Goal: Task Accomplishment & Management: Use online tool/utility

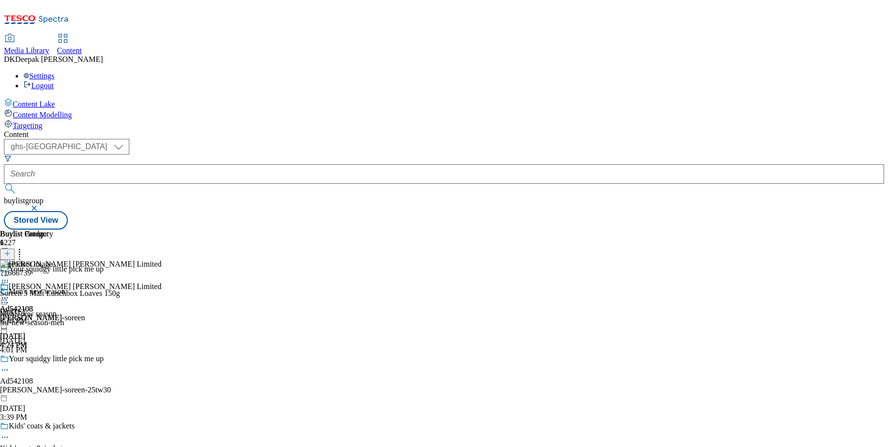
select select "ghs-[GEOGRAPHIC_DATA]"
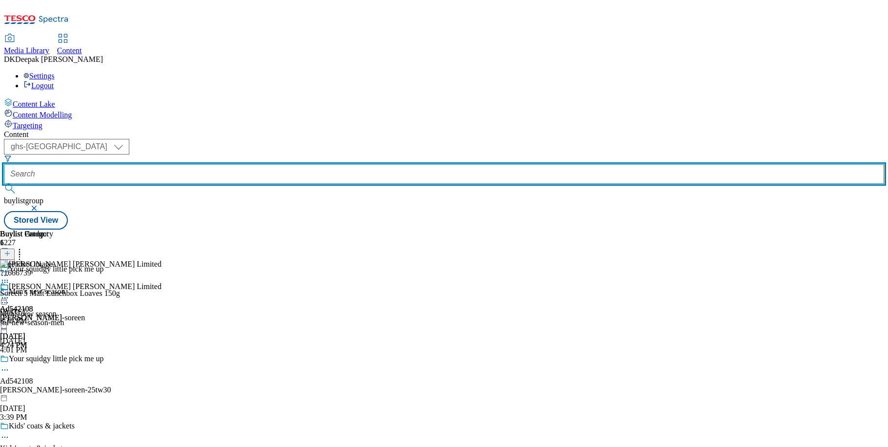
click at [226, 164] on input "text" at bounding box center [444, 174] width 880 height 20
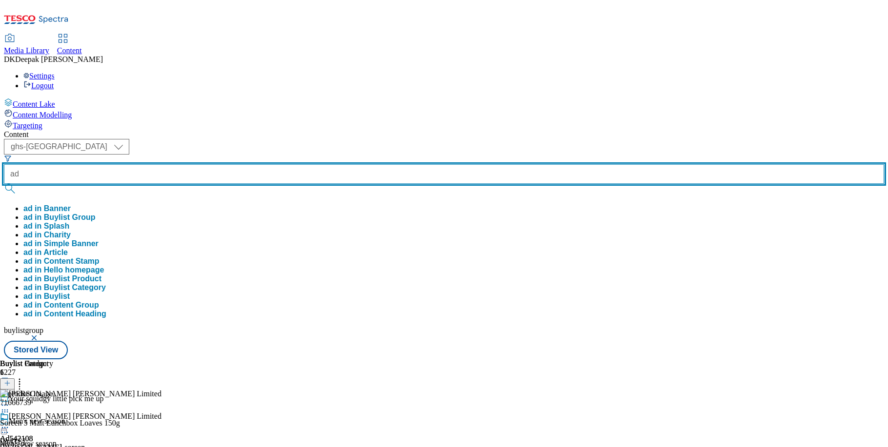
paste input "541950"
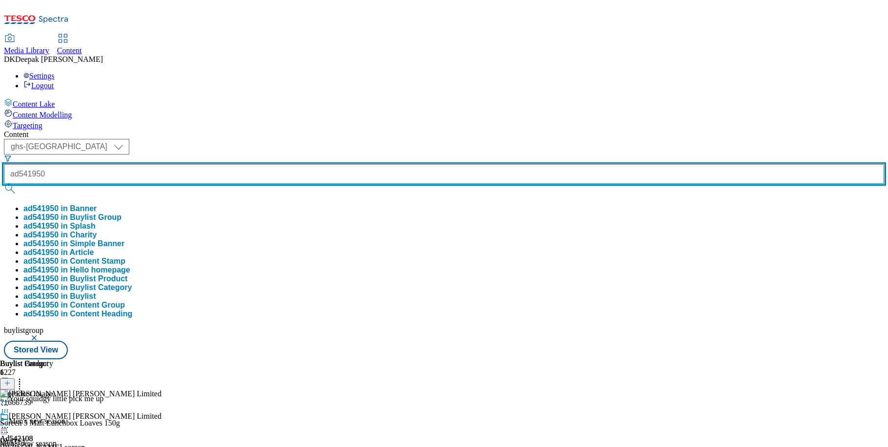
type input "ad541950"
click at [4, 184] on button "submit" at bounding box center [11, 189] width 14 height 10
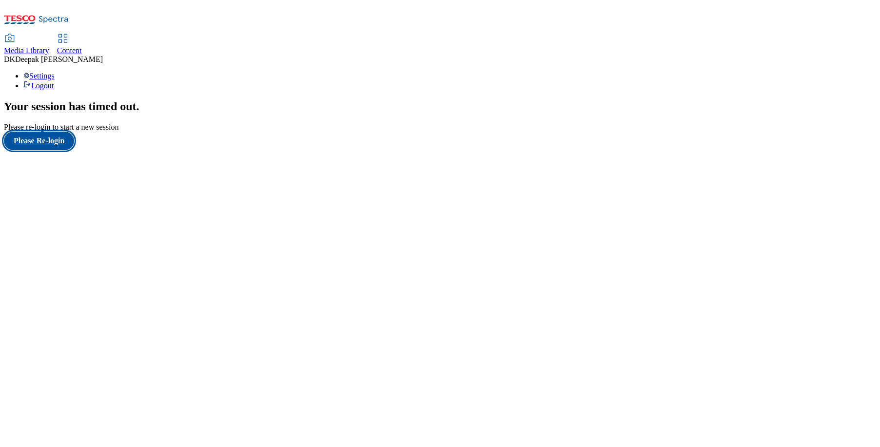
click at [62, 150] on button "Please Re-login" at bounding box center [39, 141] width 70 height 19
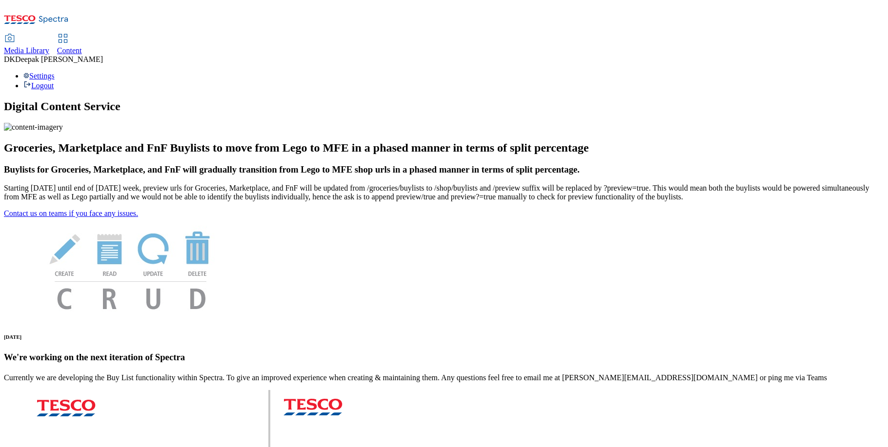
click at [82, 46] on span "Content" at bounding box center [69, 50] width 25 height 8
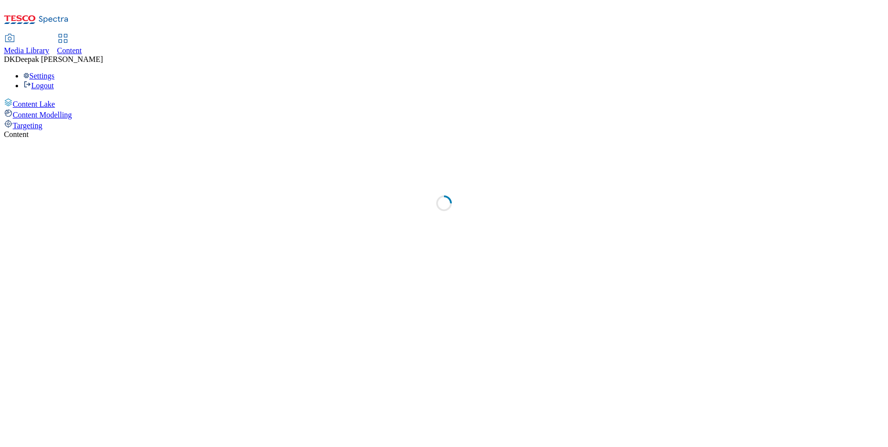
select select "ghs-[GEOGRAPHIC_DATA]"
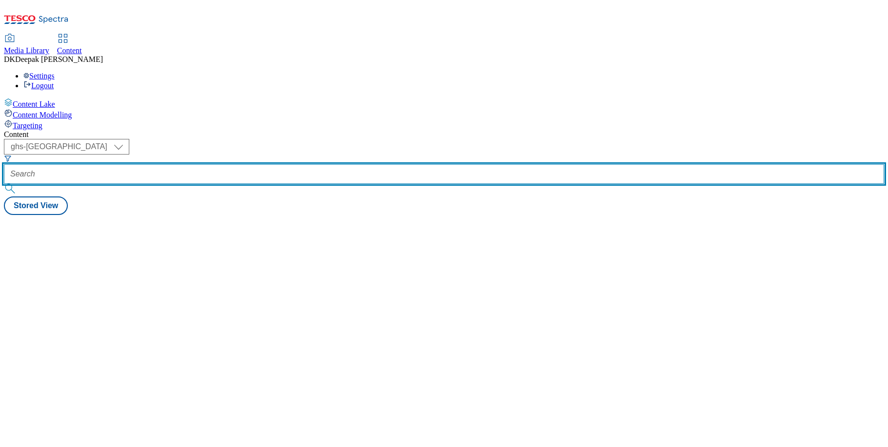
click at [219, 164] on input "text" at bounding box center [444, 174] width 880 height 20
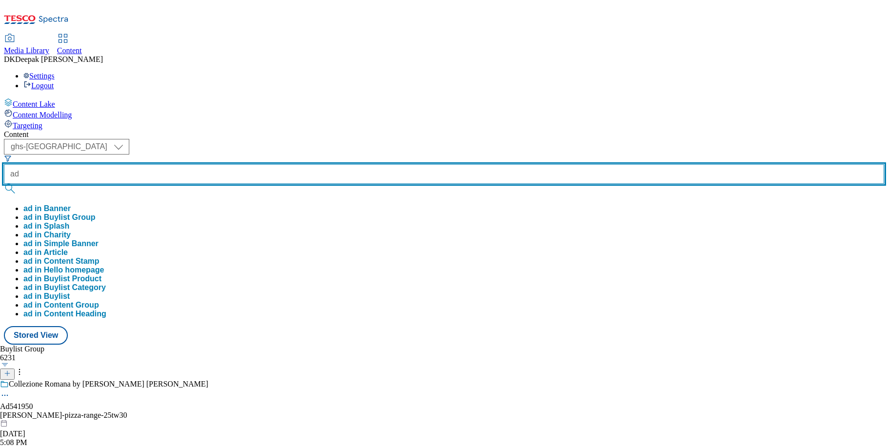
paste input "541950"
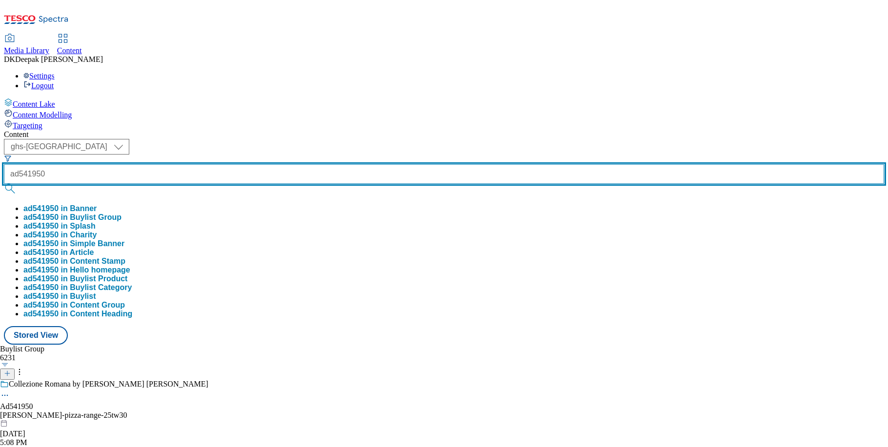
type input "ad541950"
click at [4, 184] on button "submit" at bounding box center [11, 189] width 14 height 10
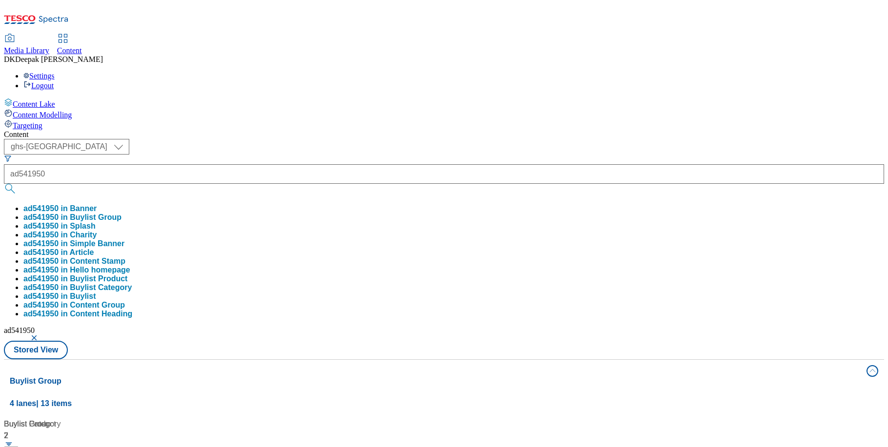
click at [76, 130] on div "Content Lake Content Modelling Targeting" at bounding box center [444, 114] width 880 height 32
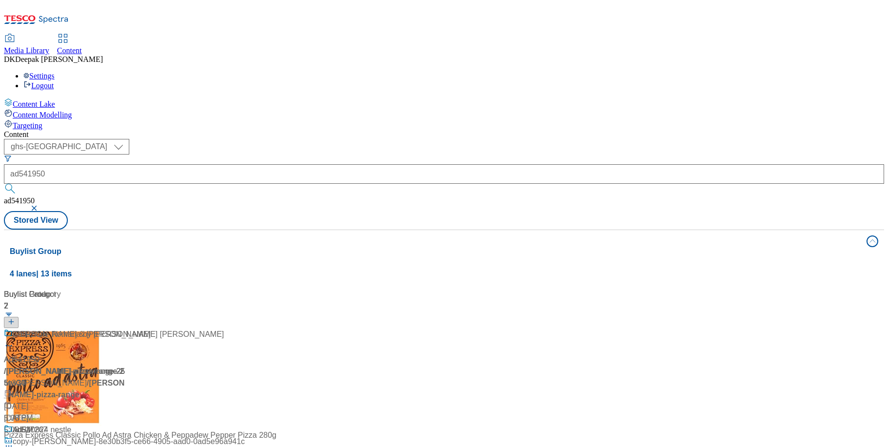
click at [126, 366] on div "/ crosta-mollica-pizza-range-25tw30 / crosta-mollica" at bounding box center [65, 377] width 122 height 23
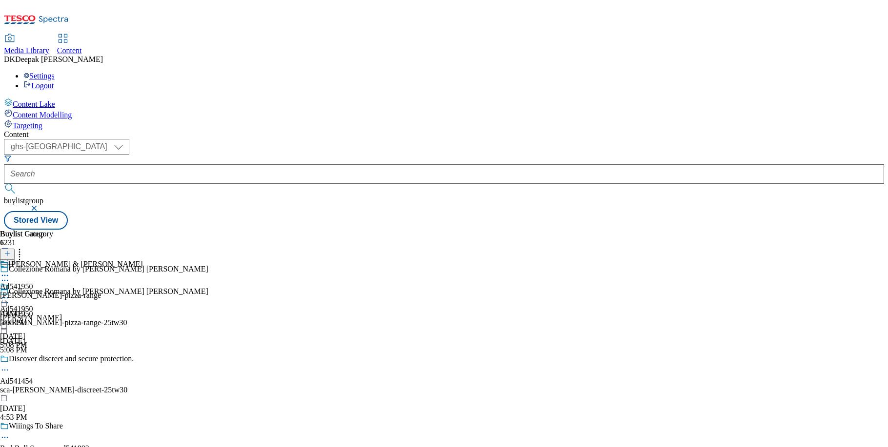
click at [10, 298] on icon at bounding box center [5, 303] width 10 height 10
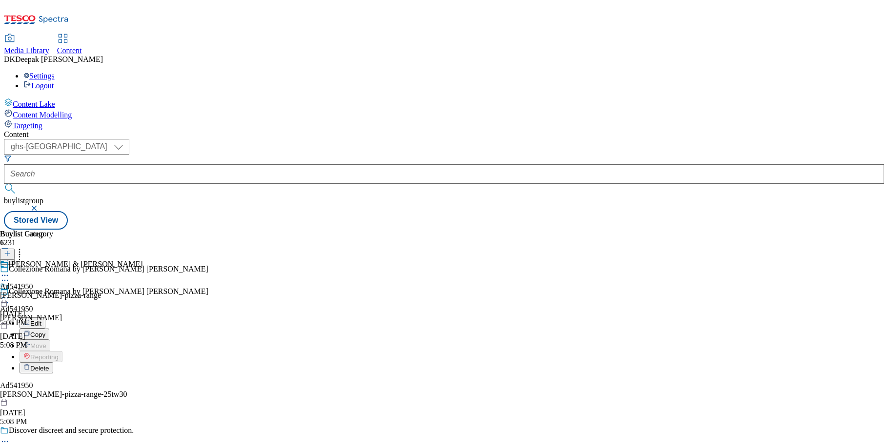
click at [45, 317] on button "Edit" at bounding box center [33, 322] width 26 height 11
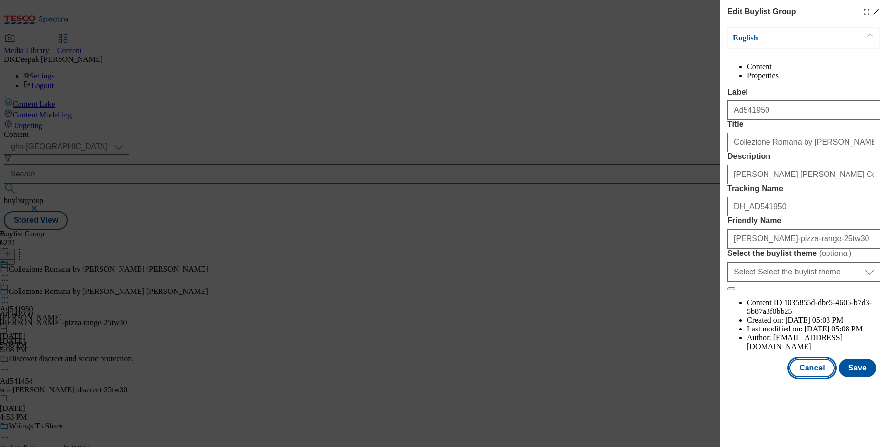
click at [807, 377] on button "Cancel" at bounding box center [811, 368] width 45 height 19
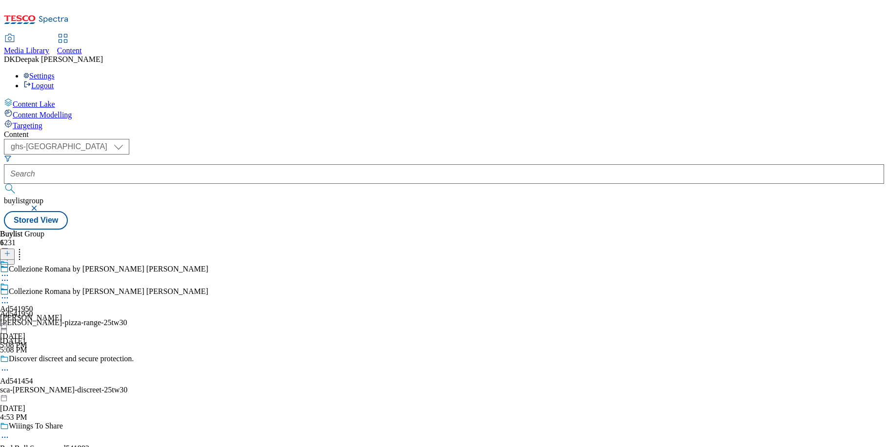
click at [62, 314] on div "crosta-mollica" at bounding box center [31, 318] width 62 height 9
click at [3, 297] on circle at bounding box center [2, 297] width 1 height 1
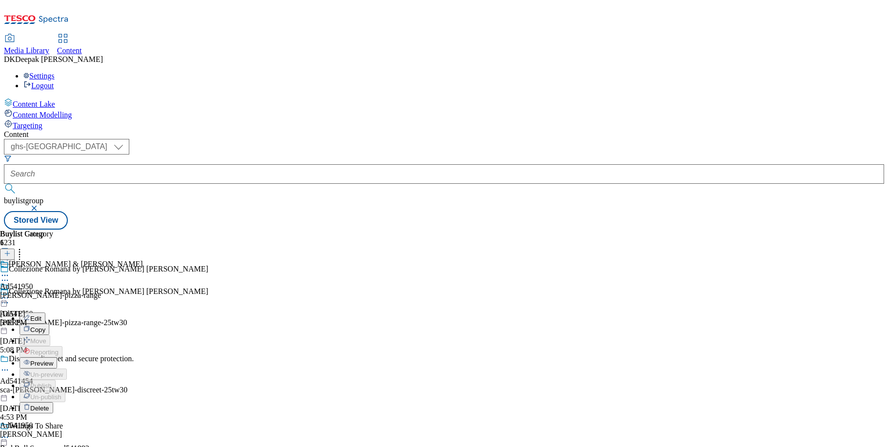
click at [45, 313] on button "Edit" at bounding box center [33, 318] width 26 height 11
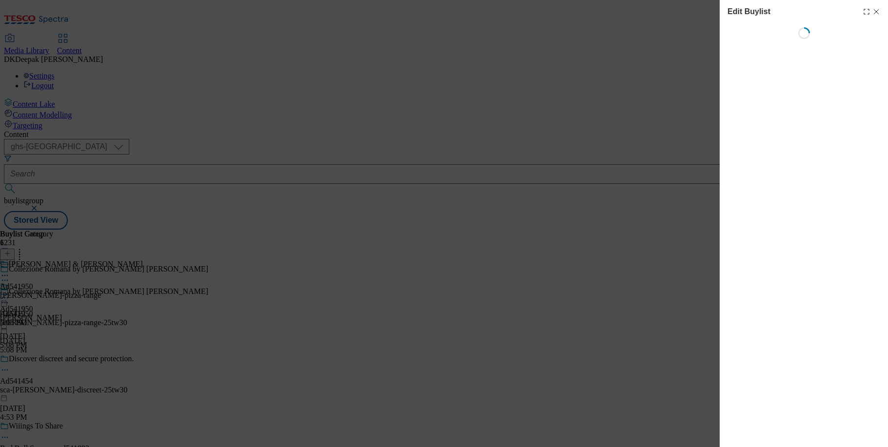
select select "tactical"
select select "supplier funded short term 1-3 weeks"
select select "dunnhumby"
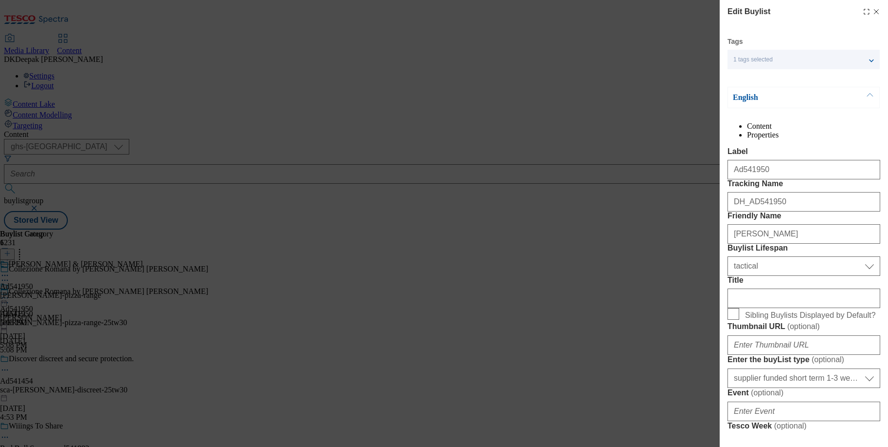
select select "Banner"
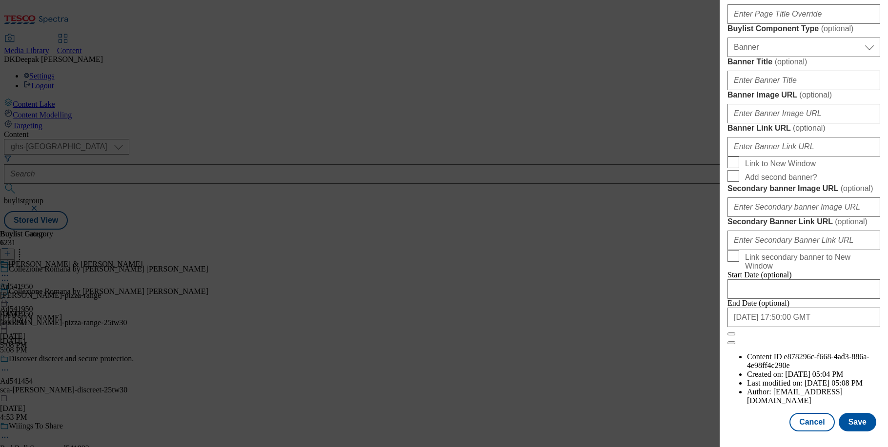
scroll to position [971, 0]
click at [818, 422] on button "Cancel" at bounding box center [811, 422] width 45 height 19
select select "tactical"
select select "supplier funded short term 1-3 weeks"
select select "dunnhumby"
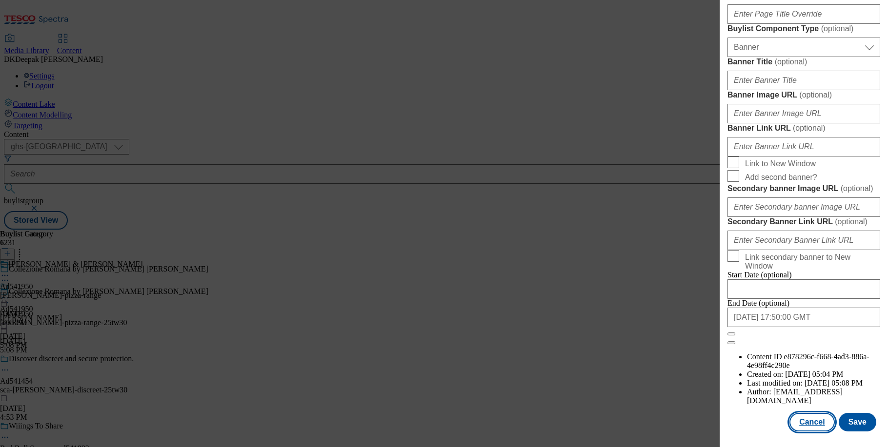
select select "Banner"
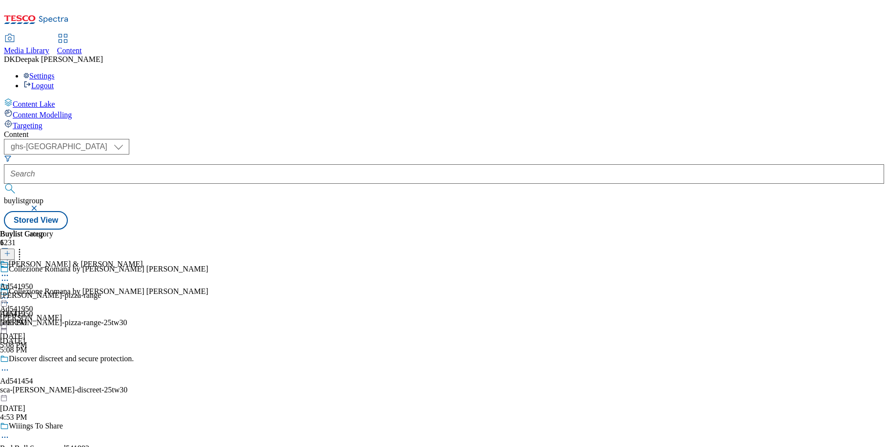
scroll to position [752, 0]
click at [143, 291] on div "crosta-mollica-pizza-range" at bounding box center [71, 295] width 143 height 9
click at [10, 293] on icon at bounding box center [5, 298] width 10 height 10
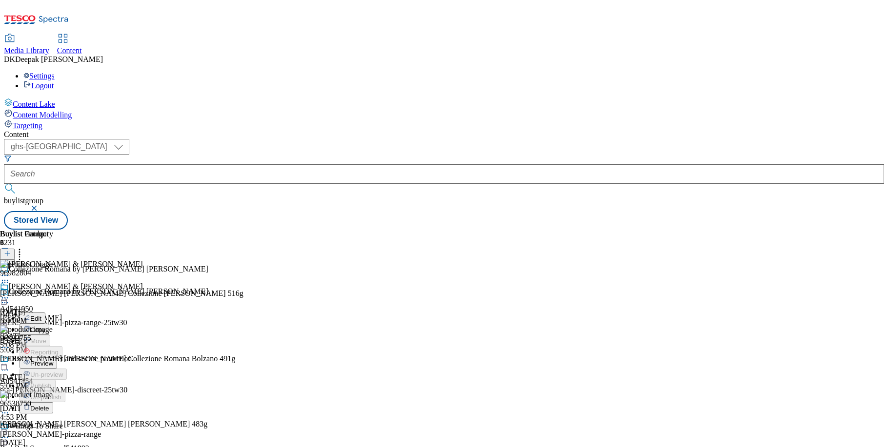
click at [45, 313] on button "Edit" at bounding box center [33, 318] width 26 height 11
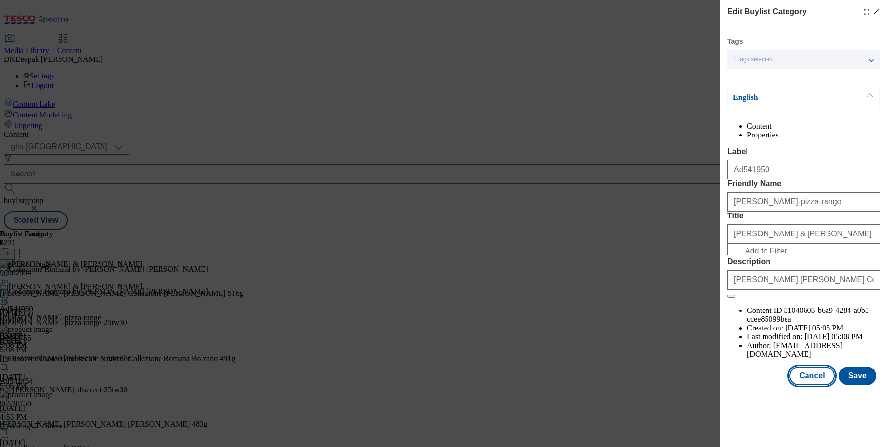
click at [826, 385] on button "Cancel" at bounding box center [811, 376] width 45 height 19
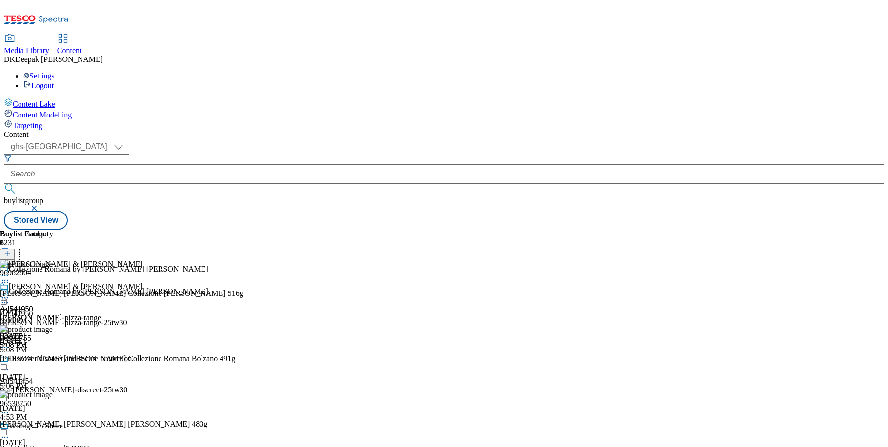
click at [10, 293] on icon at bounding box center [5, 298] width 10 height 10
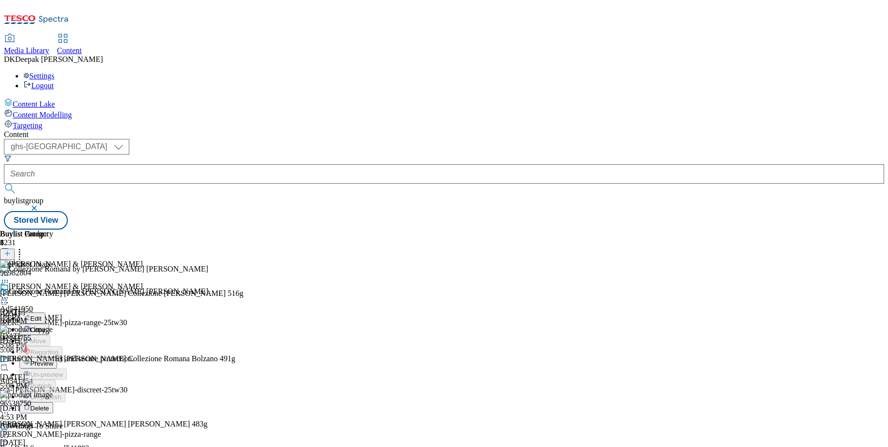
click at [53, 360] on span "Preview" at bounding box center [41, 363] width 23 height 7
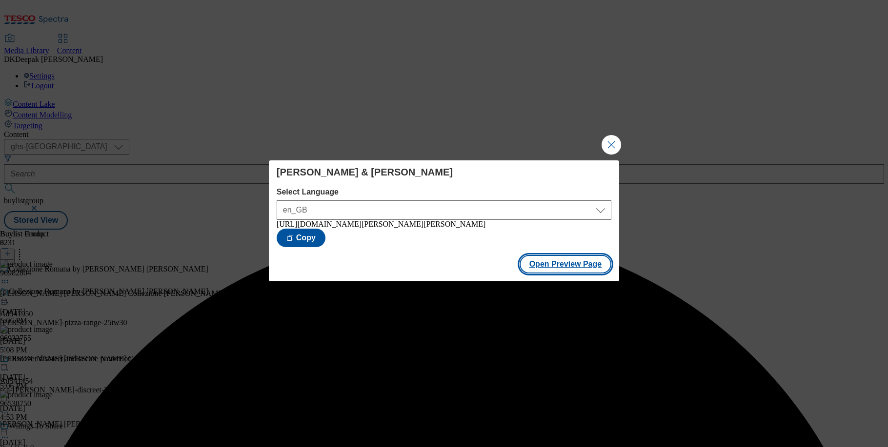
click at [579, 271] on button "Open Preview Page" at bounding box center [565, 264] width 92 height 19
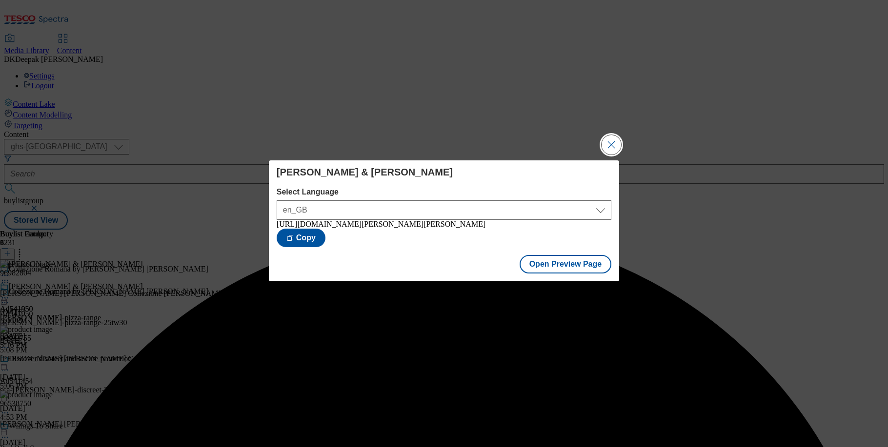
click at [601, 144] on button "Close Modal" at bounding box center [611, 145] width 20 height 20
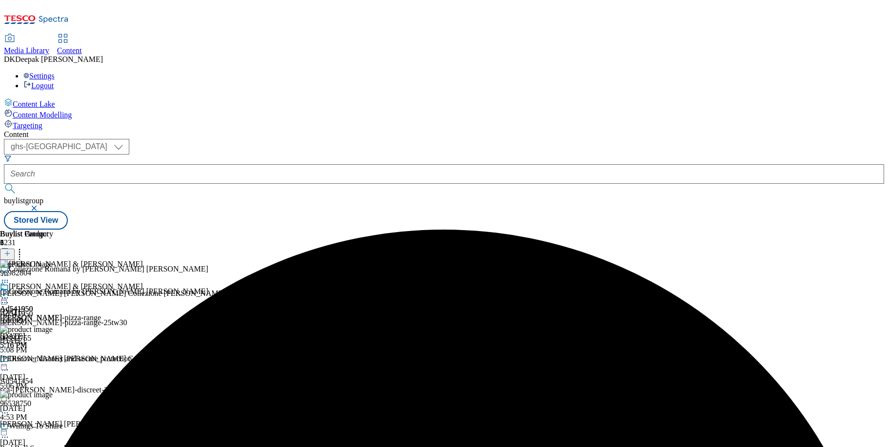
click at [6, 297] on circle at bounding box center [4, 297] width 1 height 1
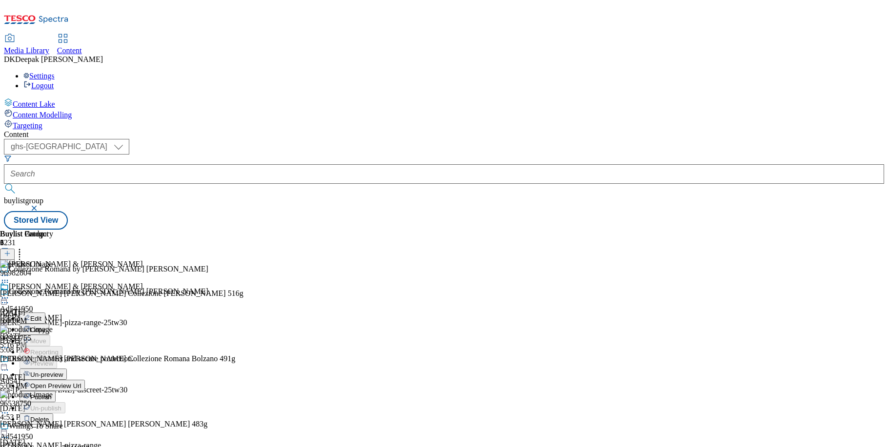
click at [52, 394] on span "Publish" at bounding box center [40, 397] width 21 height 7
